Goal: Find specific page/section: Find specific page/section

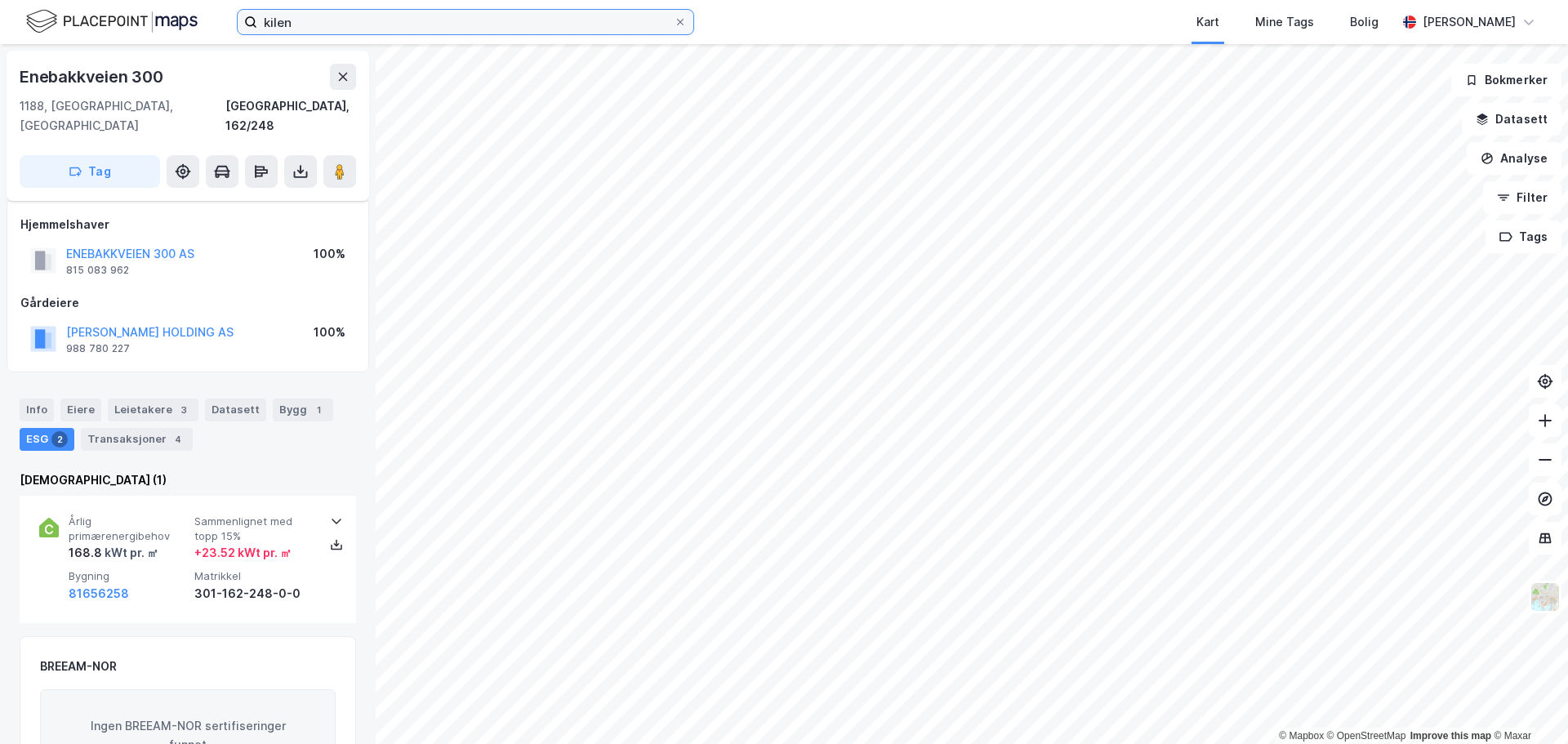
click at [293, 28] on input "kilen" at bounding box center [465, 22] width 417 height 25
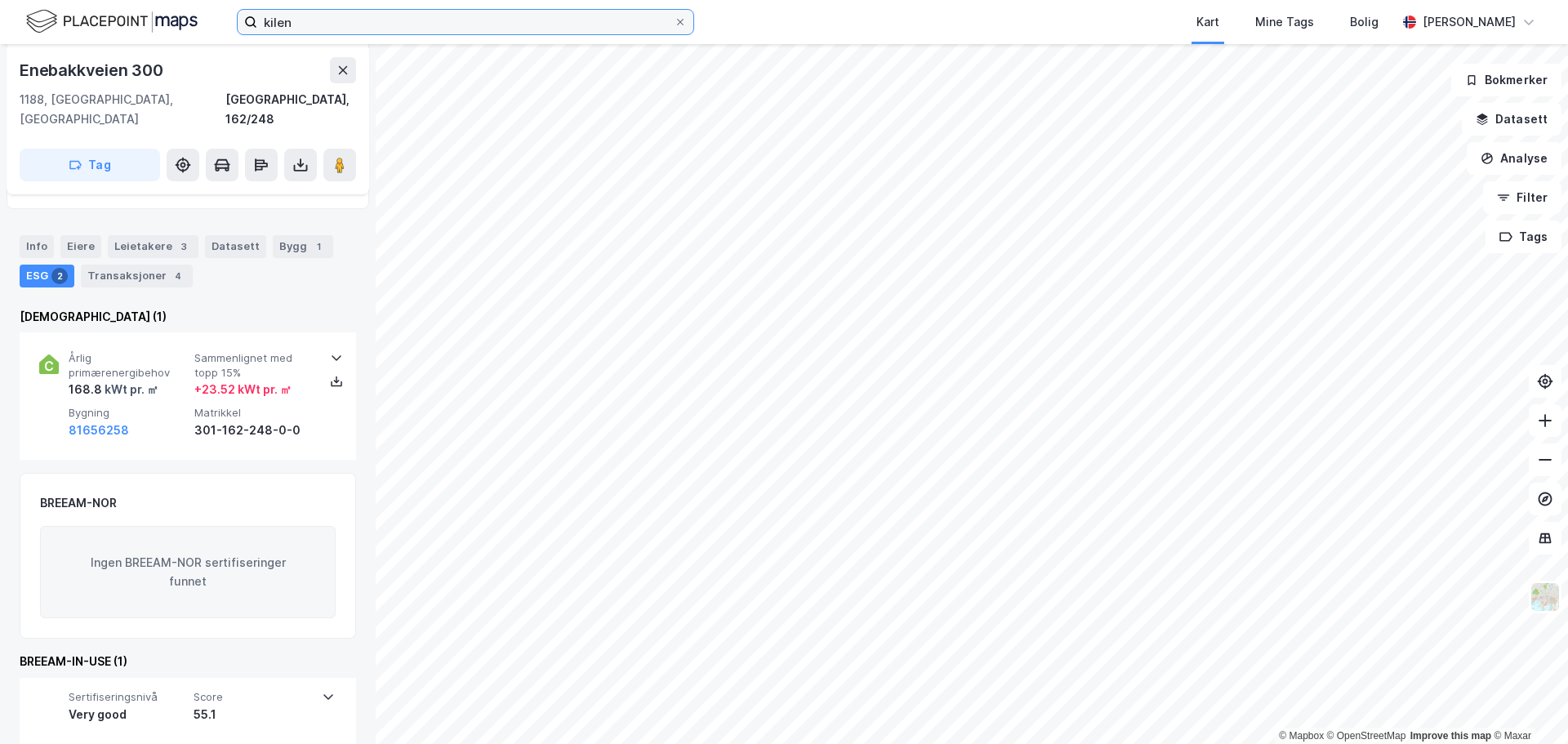
click at [293, 28] on input "kilen" at bounding box center [465, 22] width 417 height 25
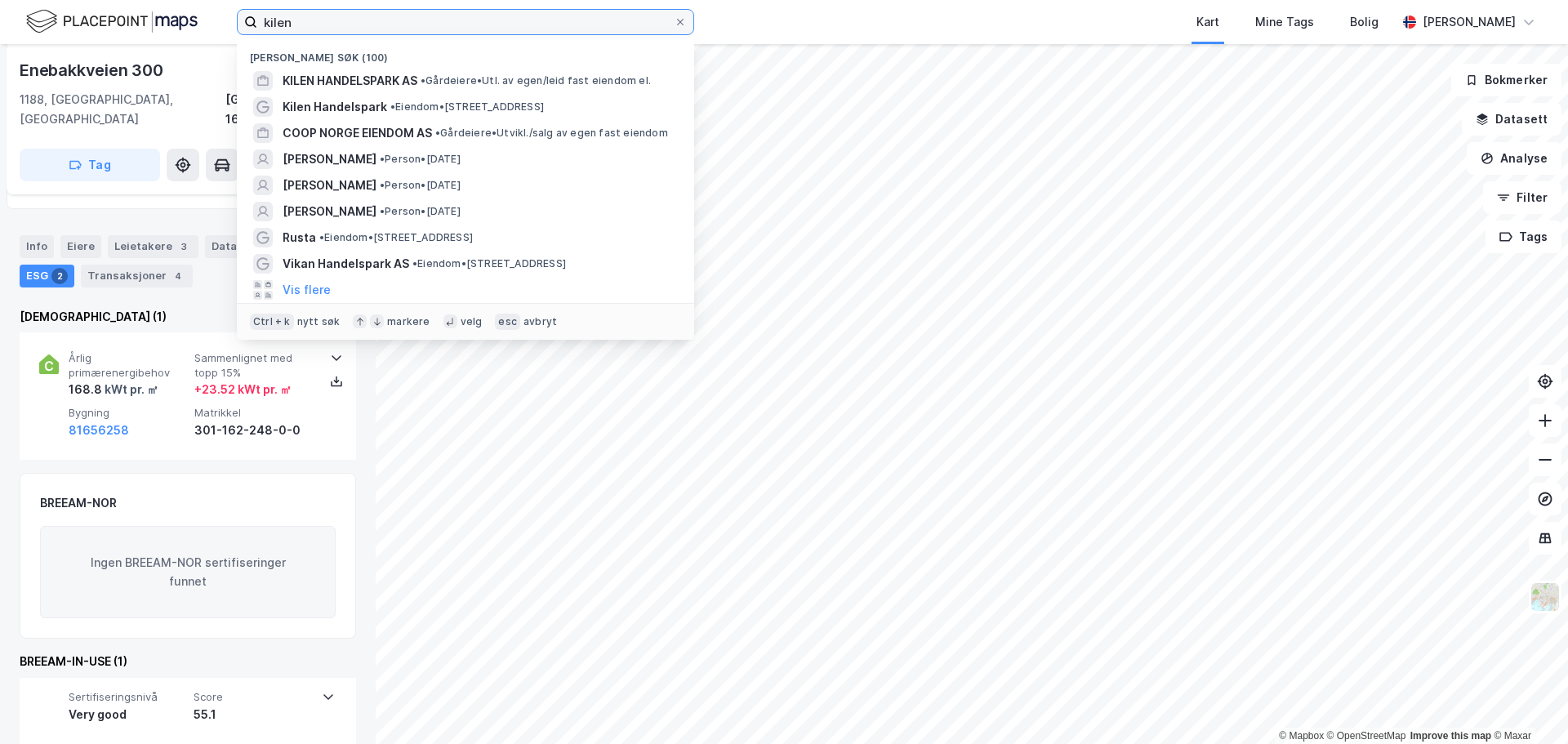
click at [293, 28] on input "kilen" at bounding box center [465, 22] width 417 height 25
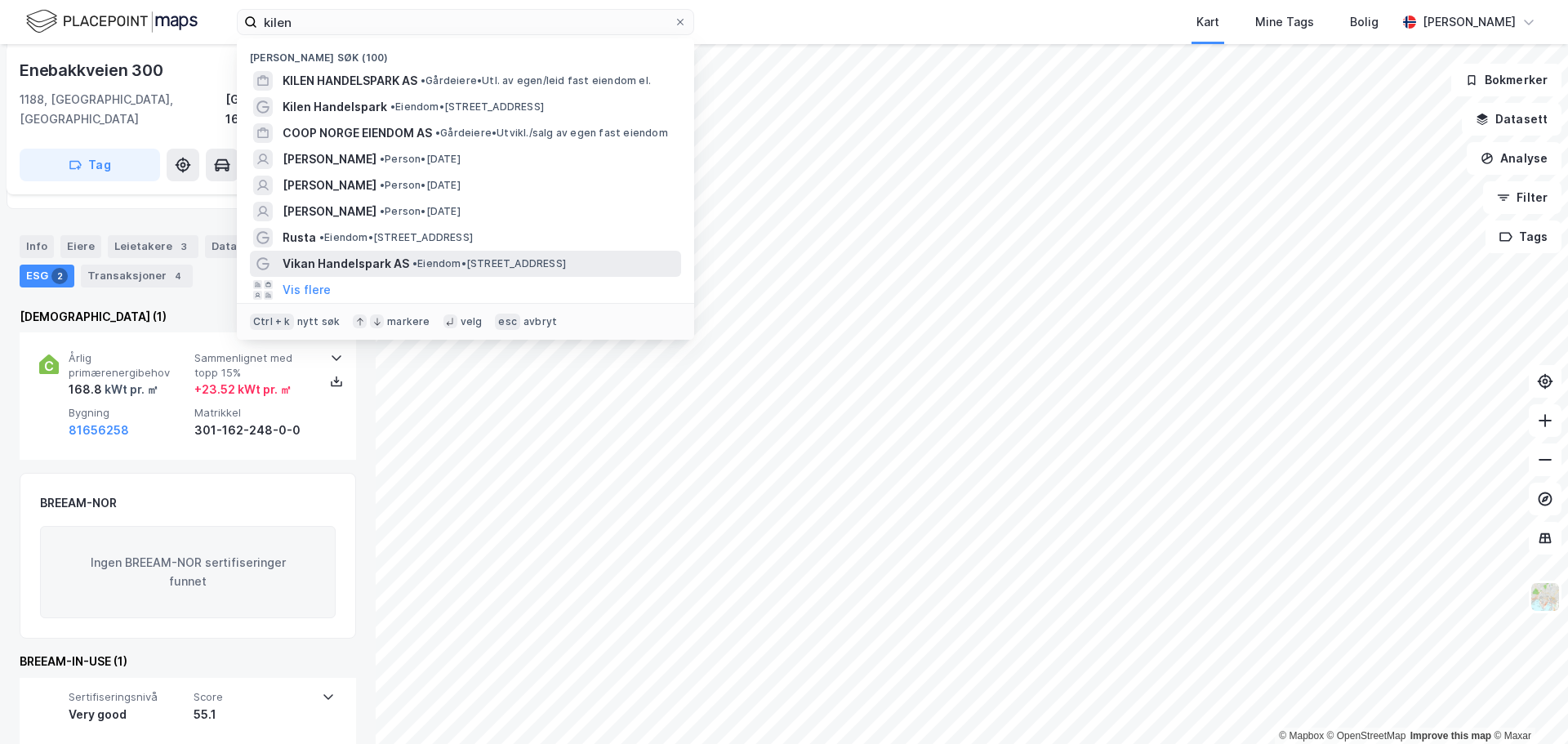
click at [342, 258] on span "Vikan Handelspark AS" at bounding box center [346, 264] width 127 height 20
